Goal: Information Seeking & Learning: Understand process/instructions

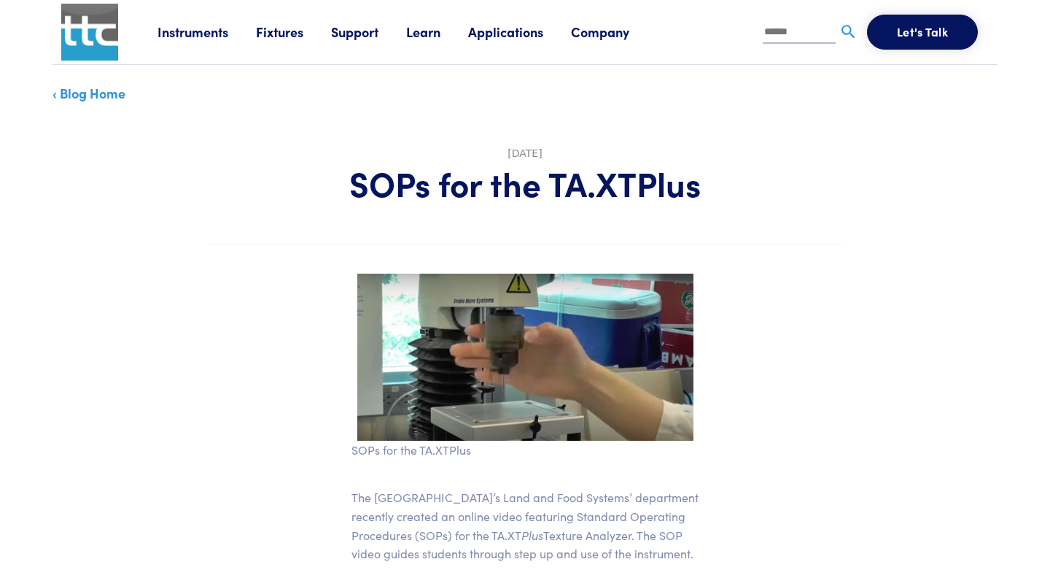
click at [629, 198] on h1 "SOPs for the TA.XTPlus" at bounding box center [525, 183] width 634 height 42
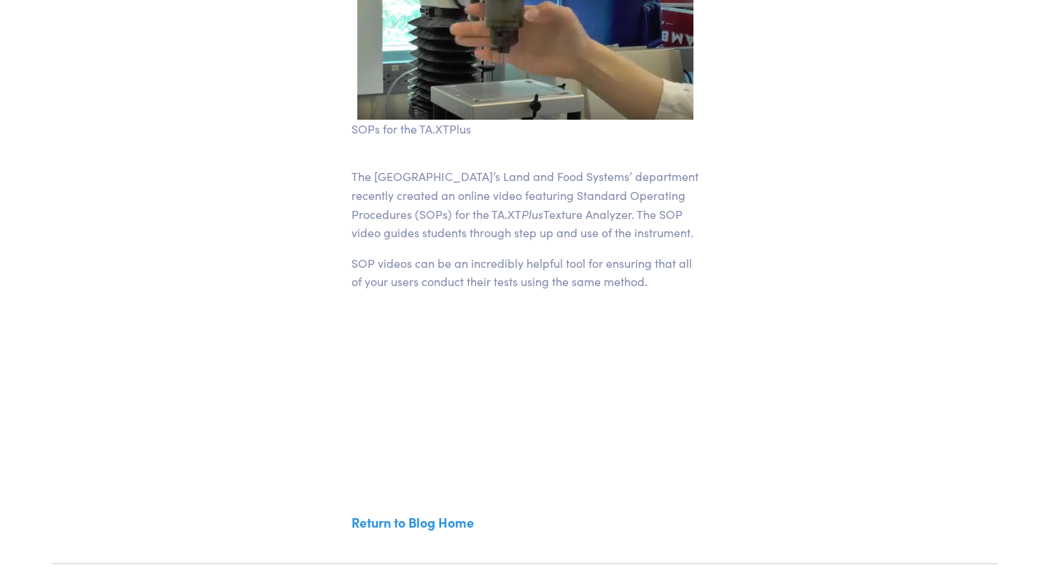
scroll to position [311, 0]
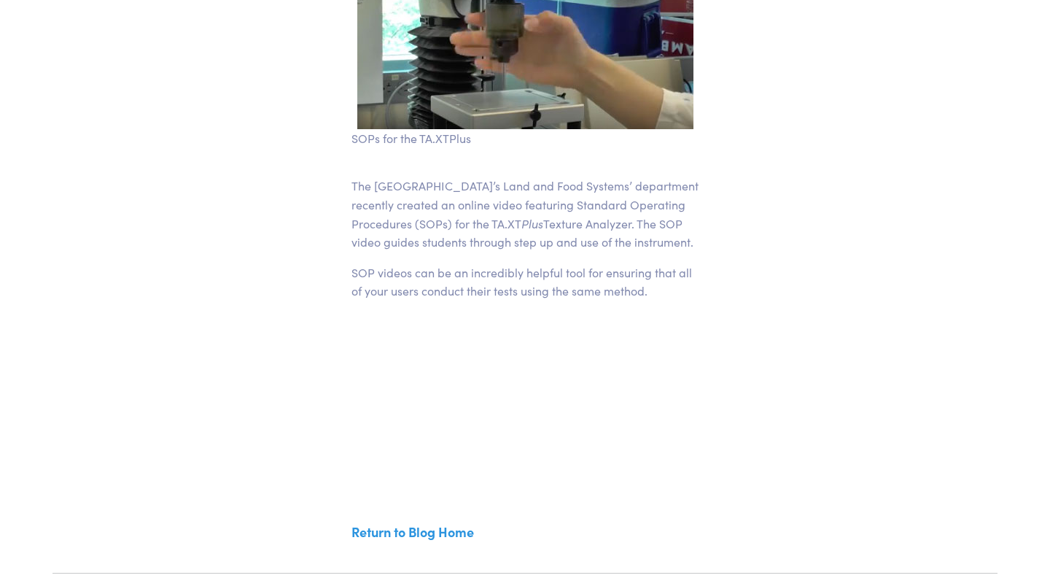
click at [447, 135] on p "SOPs for the TA.XTPlus" at bounding box center [524, 138] width 347 height 19
click at [459, 101] on img at bounding box center [525, 45] width 336 height 167
click at [440, 139] on p "SOPs for the TA.XTPlus" at bounding box center [524, 138] width 347 height 19
click at [384, 142] on p "SOPs for the TA.XTPlus" at bounding box center [524, 138] width 347 height 19
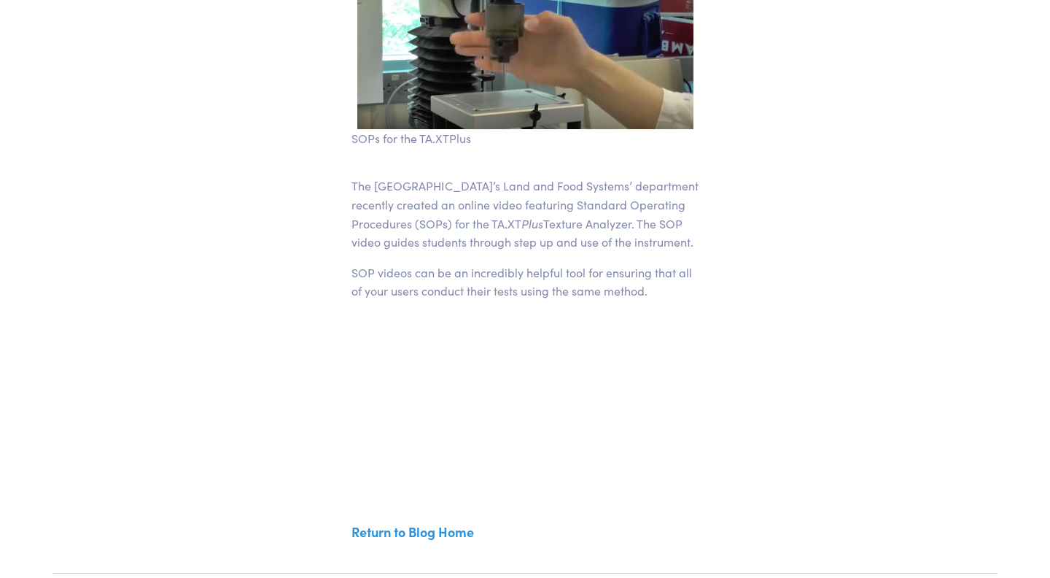
click at [384, 136] on p "SOPs for the TA.XTPlus" at bounding box center [524, 138] width 347 height 19
click at [444, 206] on p "The [GEOGRAPHIC_DATA]’s Land and Food Systems’ department recently created an o…" at bounding box center [524, 213] width 347 height 74
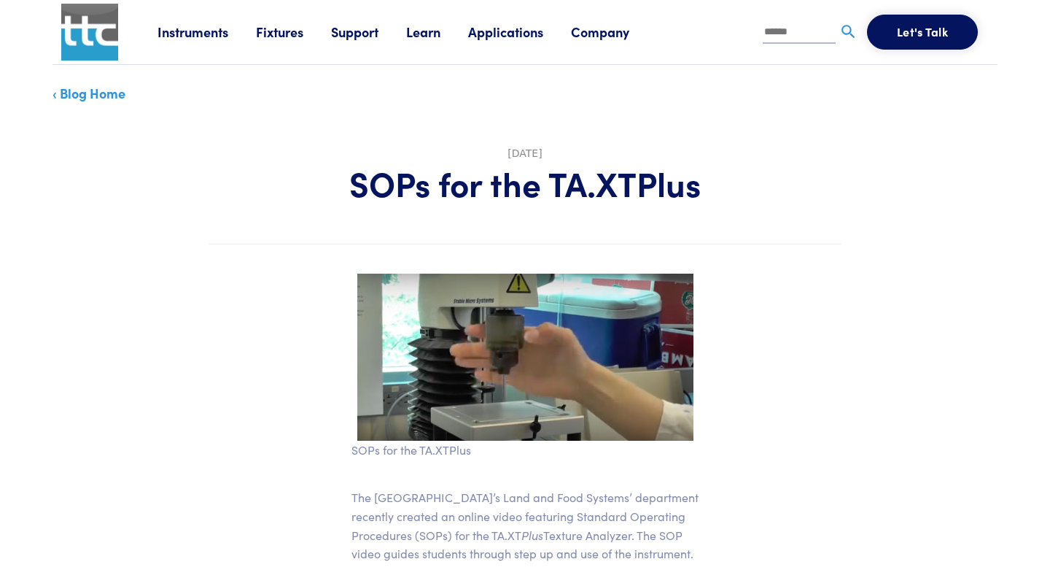
scroll to position [0, 0]
